Goal: Information Seeking & Learning: Find specific fact

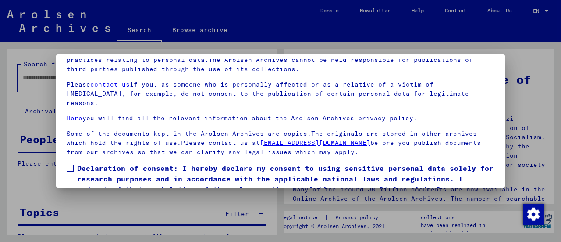
scroll to position [68, 0]
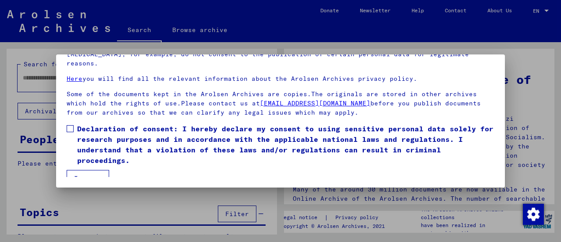
click at [72, 125] on span at bounding box center [70, 128] width 7 height 7
click at [90, 170] on button "I agree" at bounding box center [88, 178] width 43 height 17
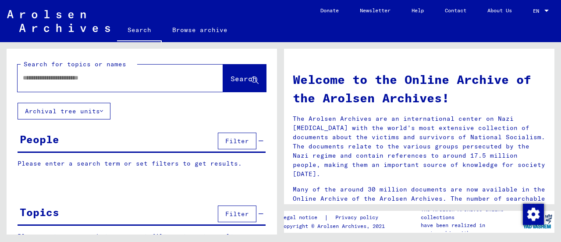
click at [103, 80] on input "text" at bounding box center [110, 77] width 174 height 9
type input "******"
click at [249, 67] on button "Search" at bounding box center [244, 77] width 43 height 27
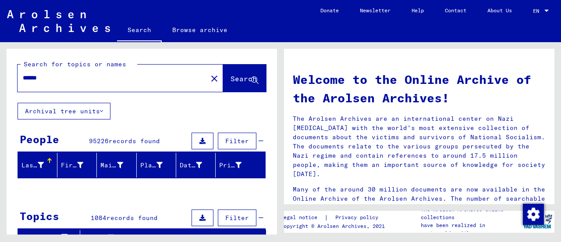
click at [200, 144] on button at bounding box center [203, 140] width 22 height 17
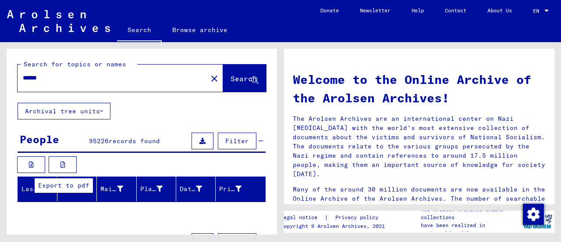
click at [59, 163] on button at bounding box center [63, 164] width 28 height 17
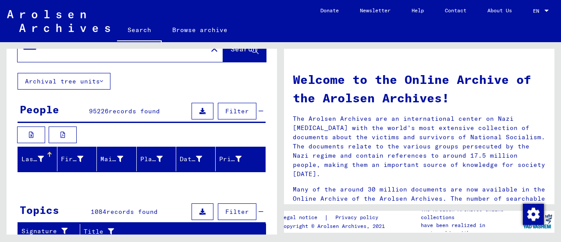
scroll to position [44, 0]
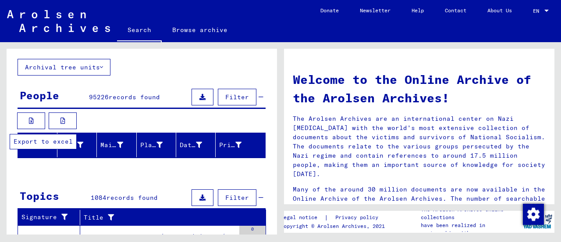
click at [27, 119] on button at bounding box center [31, 120] width 28 height 17
click at [148, 95] on span "records found" at bounding box center [134, 97] width 51 height 8
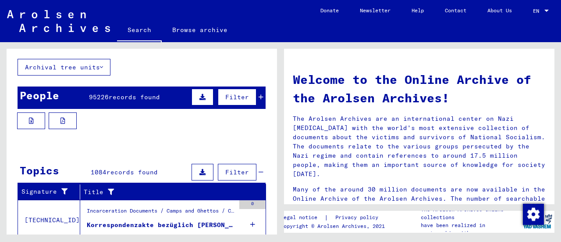
click at [148, 95] on span "records found" at bounding box center [134, 97] width 51 height 8
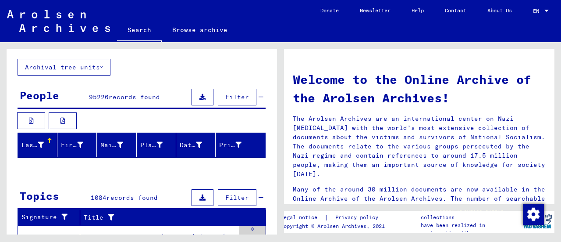
click at [39, 145] on icon at bounding box center [41, 145] width 6 height 6
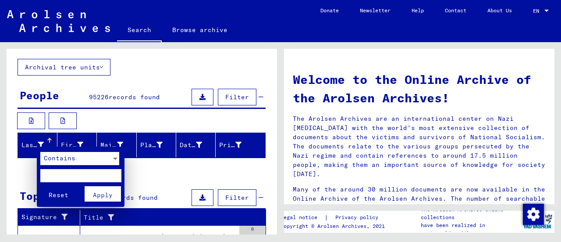
click at [63, 171] on input "text" at bounding box center [80, 175] width 81 height 13
click at [76, 142] on div at bounding box center [280, 121] width 561 height 242
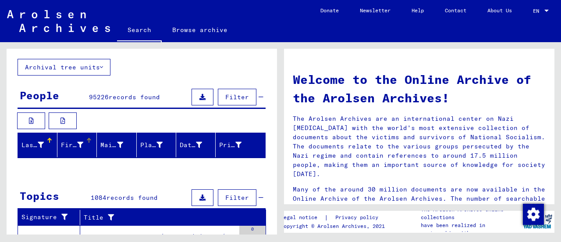
click at [78, 142] on icon at bounding box center [80, 145] width 6 height 6
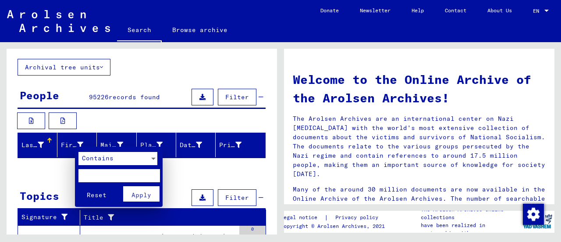
click at [95, 175] on input "text" at bounding box center [118, 175] width 81 height 13
type input "******"
click at [133, 195] on span "Apply" at bounding box center [142, 195] width 20 height 8
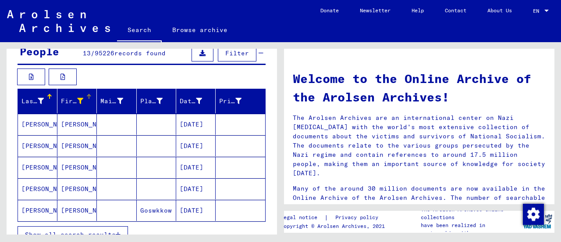
scroll to position [0, 0]
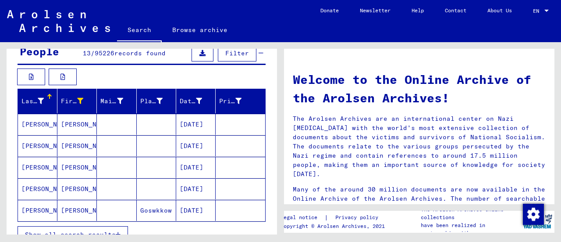
drag, startPoint x: 366, startPoint y: 66, endPoint x: 339, endPoint y: 61, distance: 27.1
click at [535, 220] on img "Change consent" at bounding box center [533, 213] width 21 height 21
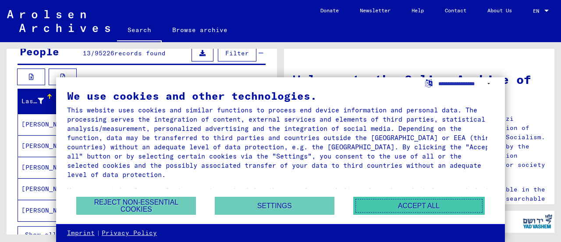
click at [393, 206] on button "Accept all" at bounding box center [419, 205] width 132 height 18
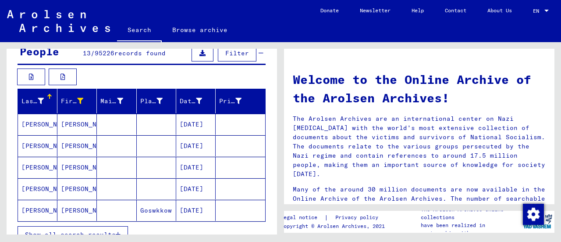
click at [268, 66] on yv-its-grid-expansion-panel "People 13 / 95226 records found Filter Last Name First Name Maiden Name Place o…" at bounding box center [142, 148] width 271 height 211
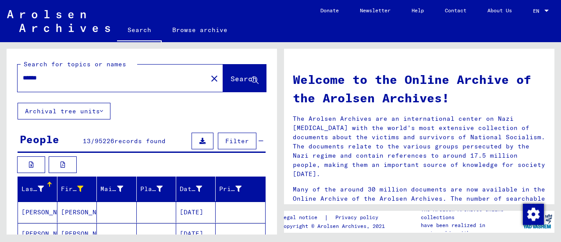
click at [189, 25] on link "Browse archive" at bounding box center [200, 29] width 76 height 21
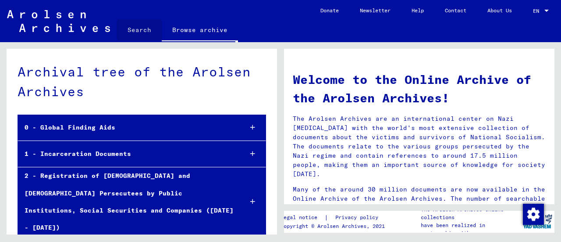
click at [154, 28] on link "Search" at bounding box center [139, 29] width 45 height 21
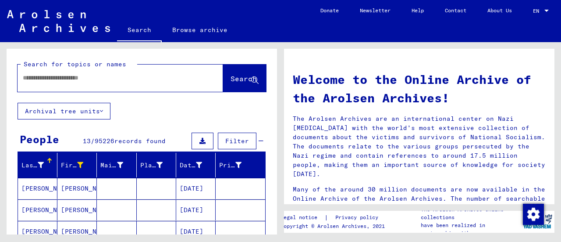
click at [100, 75] on input "text" at bounding box center [110, 77] width 174 height 9
type input "**********"
click at [233, 82] on span "Search" at bounding box center [244, 78] width 26 height 9
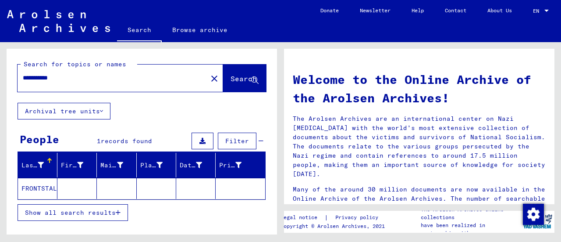
click at [44, 187] on mat-cell "FRONTSTALAG" at bounding box center [37, 188] width 39 height 21
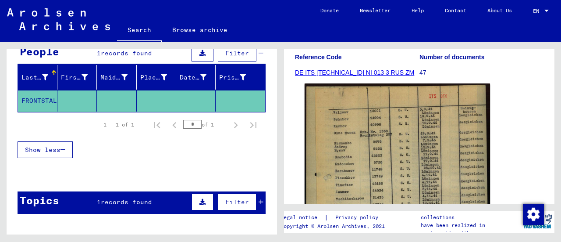
scroll to position [132, 0]
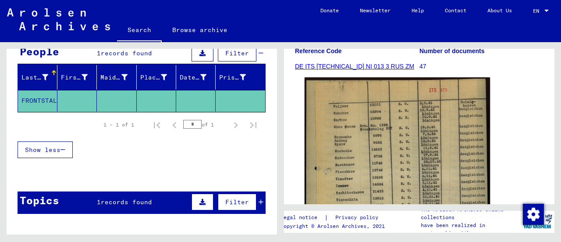
click at [389, 135] on img at bounding box center [397, 200] width 185 height 247
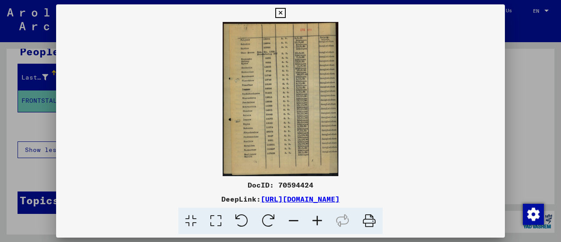
click at [314, 218] on icon at bounding box center [318, 220] width 24 height 27
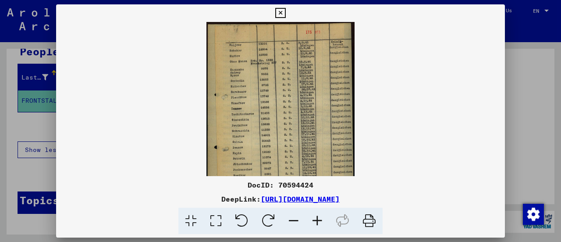
click at [314, 218] on icon at bounding box center [318, 220] width 24 height 27
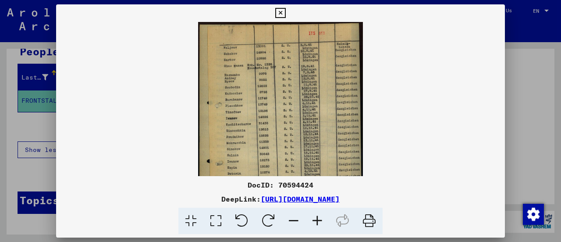
click at [314, 218] on icon at bounding box center [318, 220] width 24 height 27
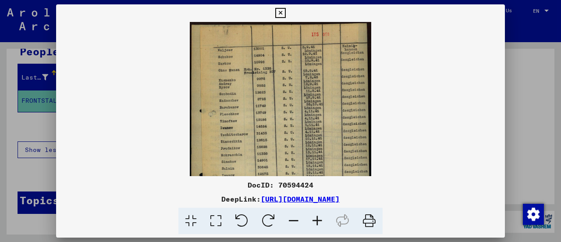
click at [314, 218] on icon at bounding box center [318, 220] width 24 height 27
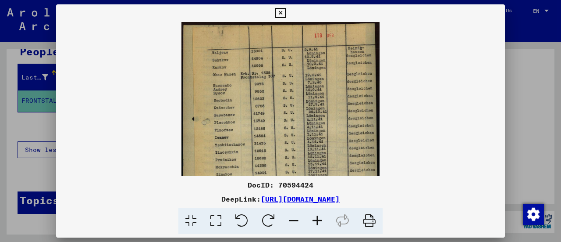
click at [314, 218] on icon at bounding box center [318, 220] width 24 height 27
click at [313, 218] on icon at bounding box center [318, 220] width 24 height 27
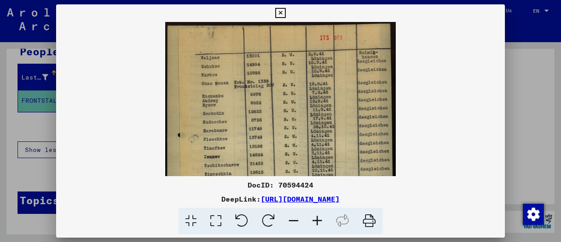
click at [313, 218] on icon at bounding box center [318, 220] width 24 height 27
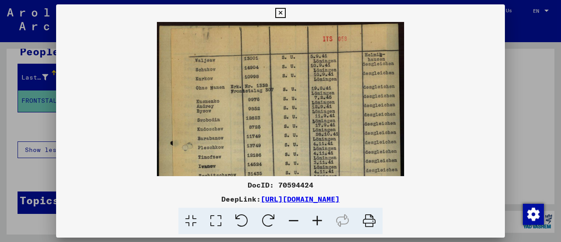
click at [313, 218] on icon at bounding box center [318, 220] width 24 height 27
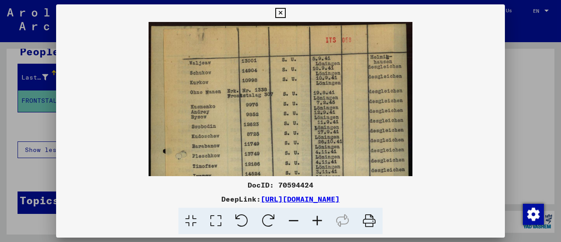
drag, startPoint x: 533, startPoint y: 128, endPoint x: 521, endPoint y: 119, distance: 15.3
click at [533, 128] on div at bounding box center [280, 121] width 561 height 242
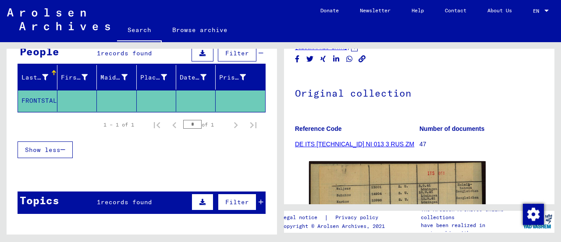
scroll to position [0, 0]
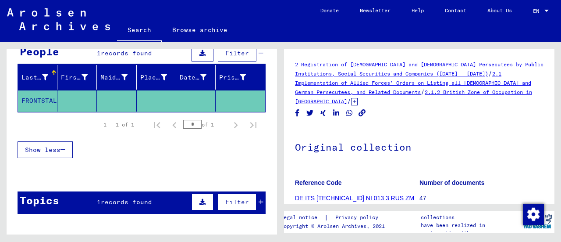
click at [69, 20] on img at bounding box center [58, 19] width 103 height 22
